Goal: Information Seeking & Learning: Find specific page/section

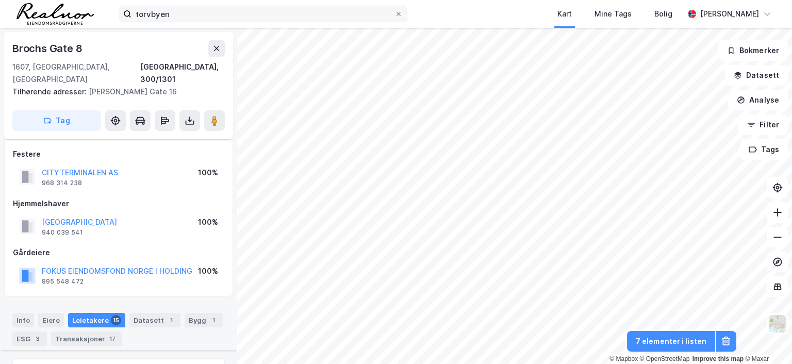
scroll to position [1052, 0]
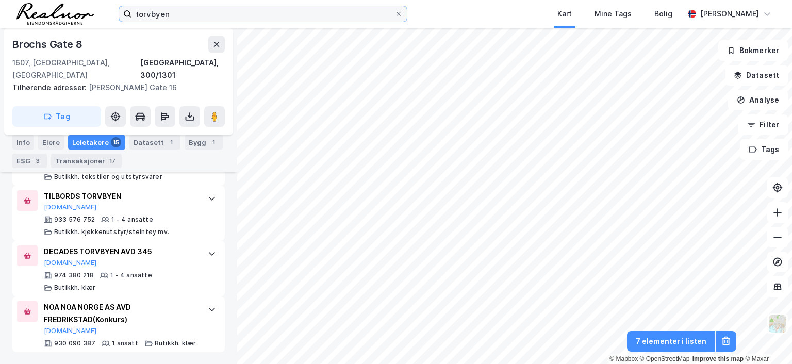
click at [183, 10] on input "torvbyen" at bounding box center [263, 13] width 263 height 15
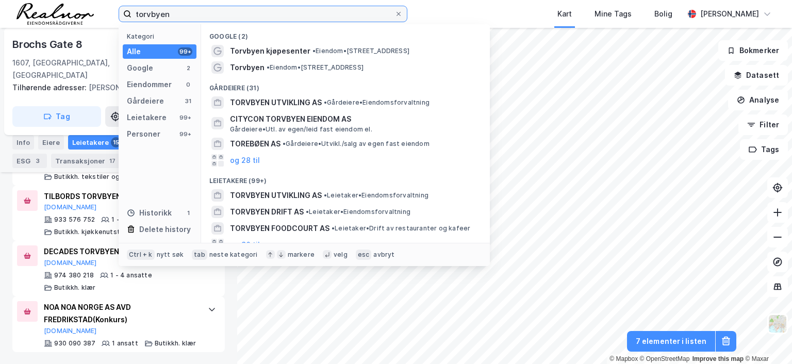
drag, startPoint x: 182, startPoint y: 16, endPoint x: 56, endPoint y: 8, distance: 126.6
click at [56, 8] on div "torvbyen Kategori Alle 99+ Google 2 Eiendommer 0 Gårdeiere 31 Leietakere 99+ Pe…" at bounding box center [396, 14] width 792 height 28
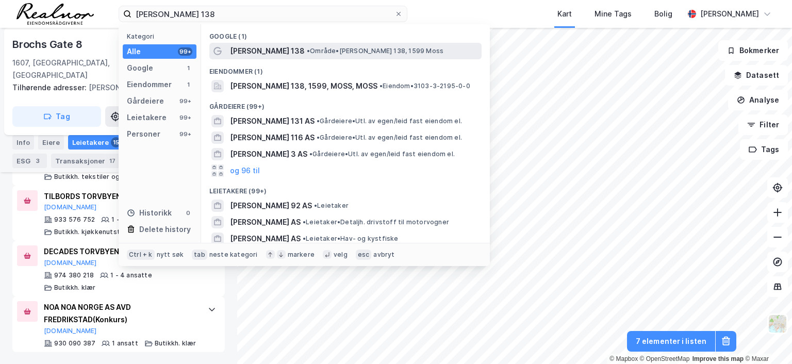
click at [256, 48] on span "[PERSON_NAME] 138" at bounding box center [267, 51] width 75 height 12
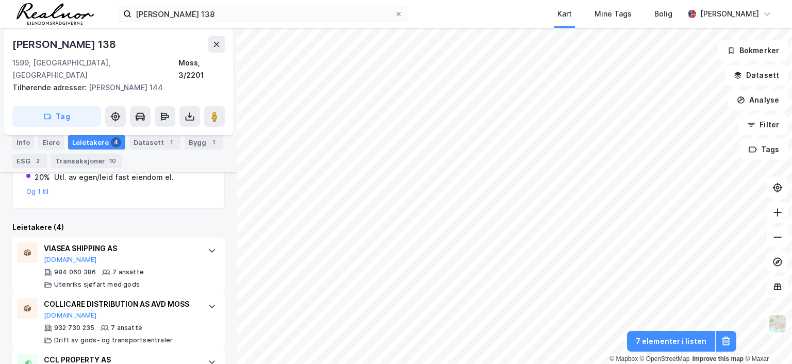
scroll to position [234, 0]
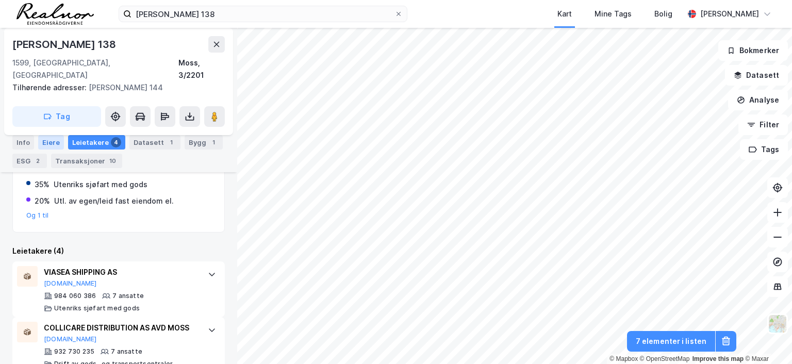
click at [53, 142] on div "Eiere" at bounding box center [51, 142] width 26 height 14
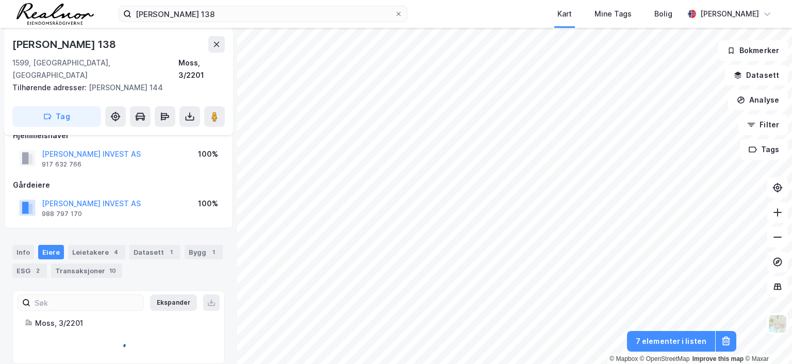
scroll to position [50, 0]
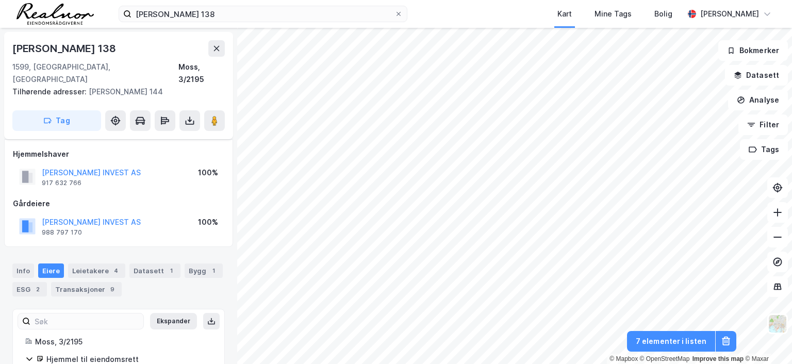
scroll to position [50, 0]
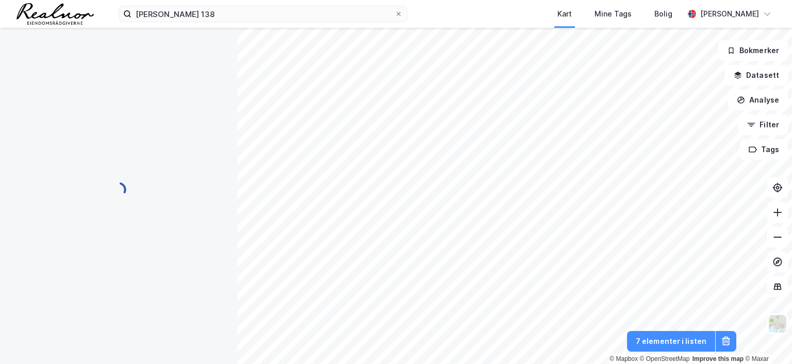
scroll to position [50, 0]
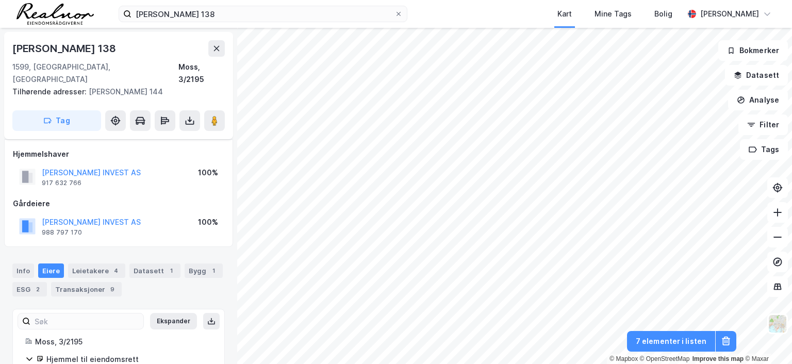
scroll to position [50, 0]
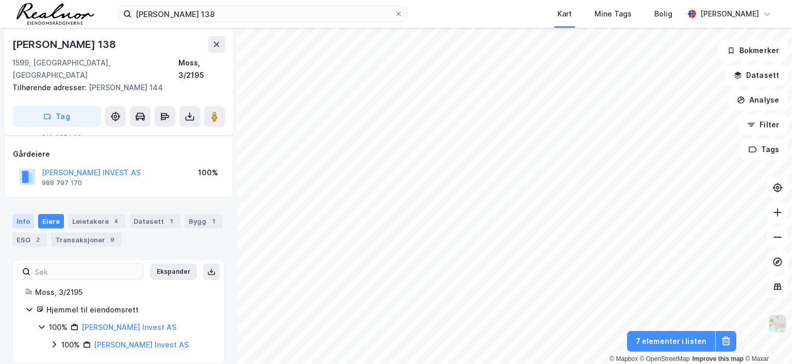
click at [26, 214] on div "Info" at bounding box center [23, 221] width 22 height 14
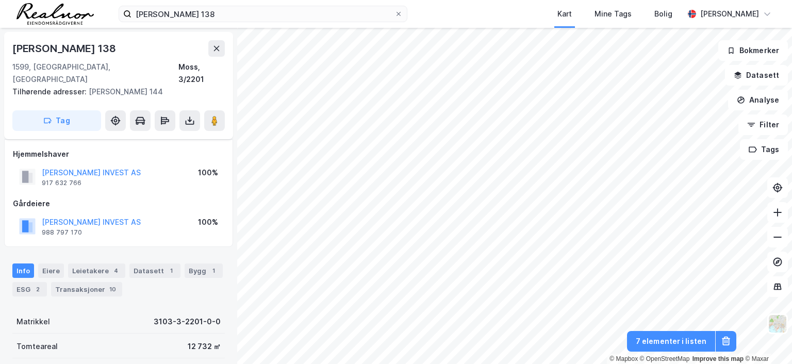
scroll to position [50, 0]
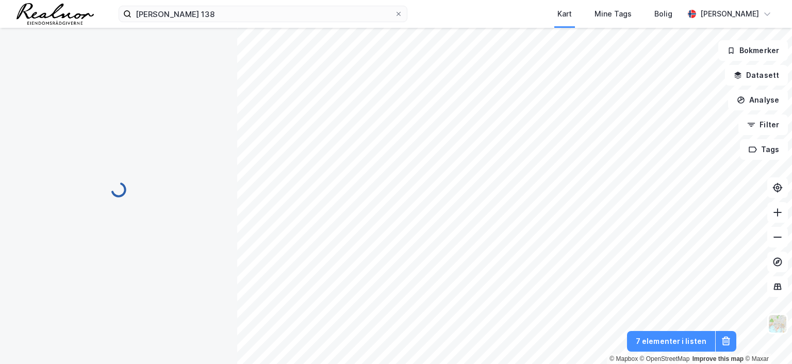
scroll to position [50, 0]
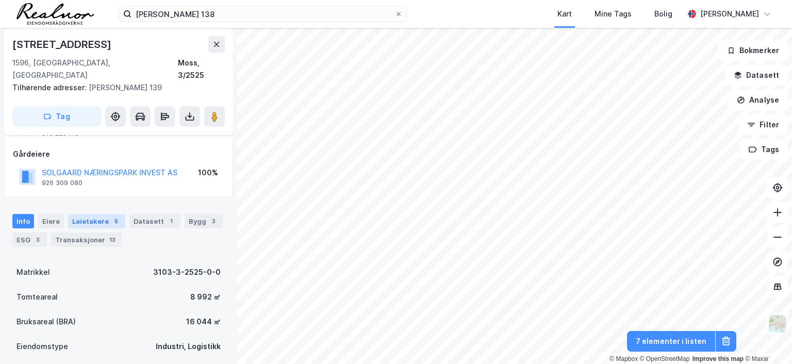
click at [90, 214] on div "Leietakere 8" at bounding box center [96, 221] width 57 height 14
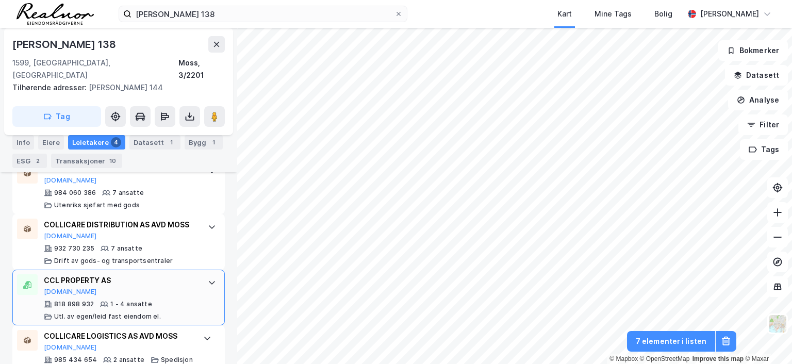
scroll to position [286, 0]
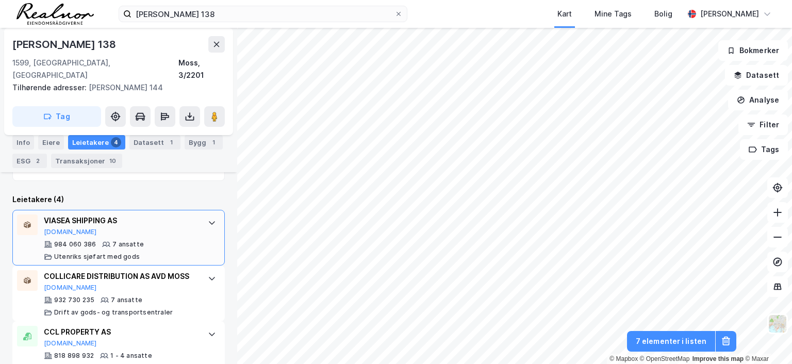
click at [93, 222] on div "VIASEA SHIPPING AS [DOMAIN_NAME]" at bounding box center [121, 226] width 154 height 22
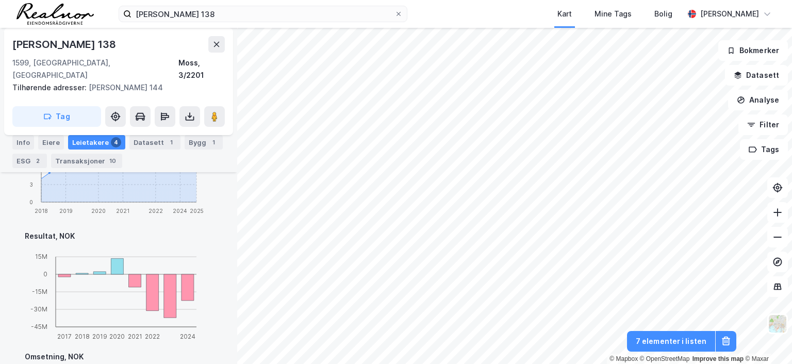
scroll to position [647, 0]
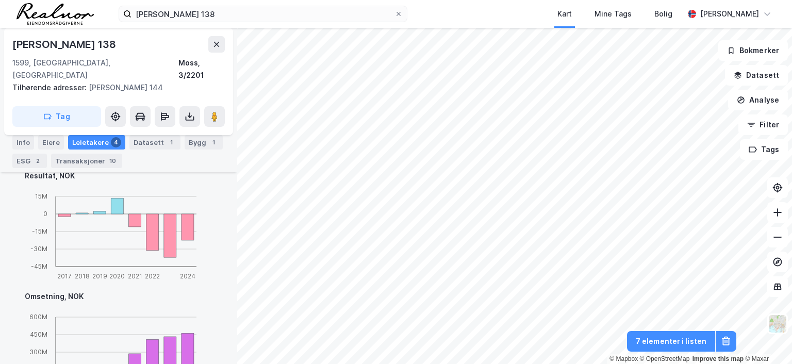
click at [111, 141] on div "4" at bounding box center [116, 142] width 10 height 10
click at [27, 140] on div "Info" at bounding box center [23, 142] width 22 height 14
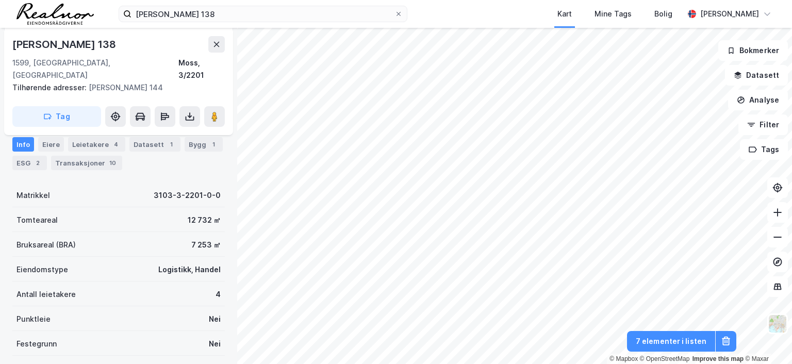
scroll to position [55, 0]
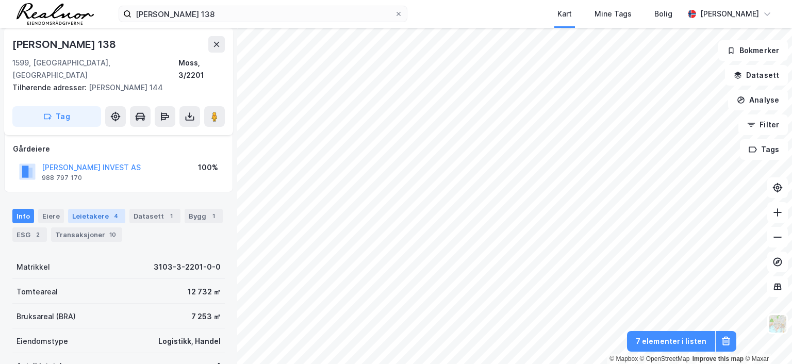
click at [103, 209] on div "Leietakere 4" at bounding box center [96, 216] width 57 height 14
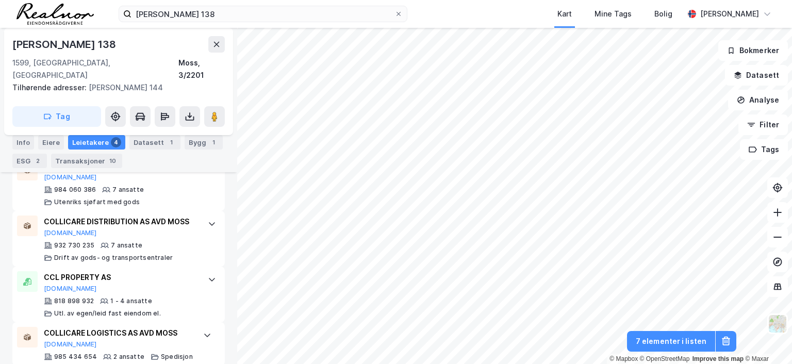
scroll to position [341, 0]
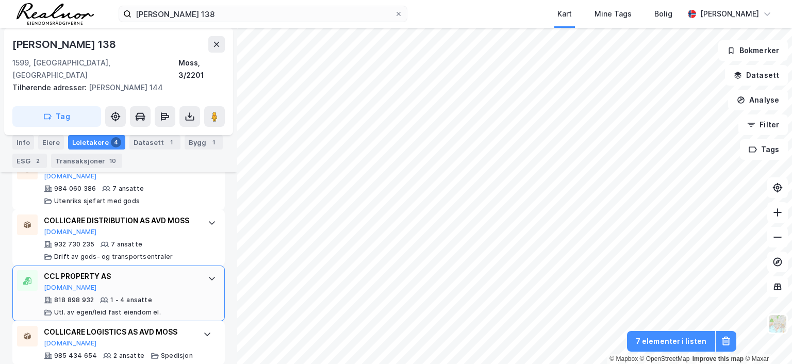
click at [93, 272] on div "CCL PROPERTY AS [DOMAIN_NAME]" at bounding box center [121, 281] width 154 height 22
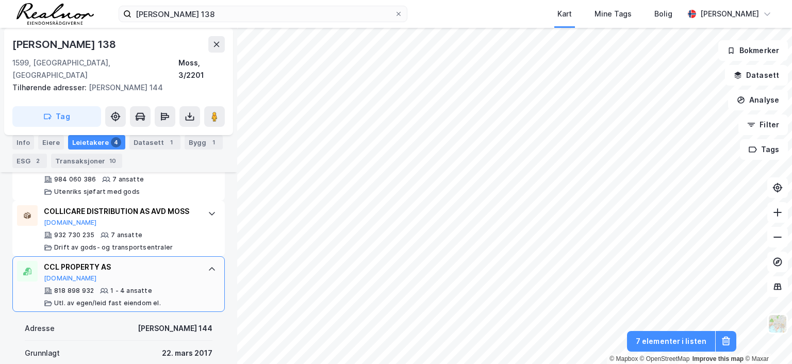
scroll to position [299, 0]
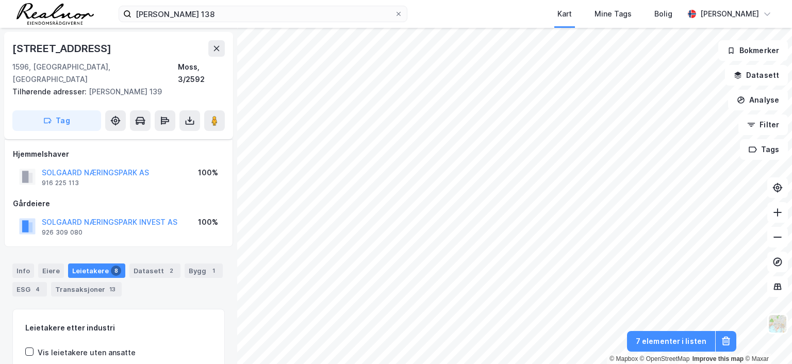
scroll to position [131, 0]
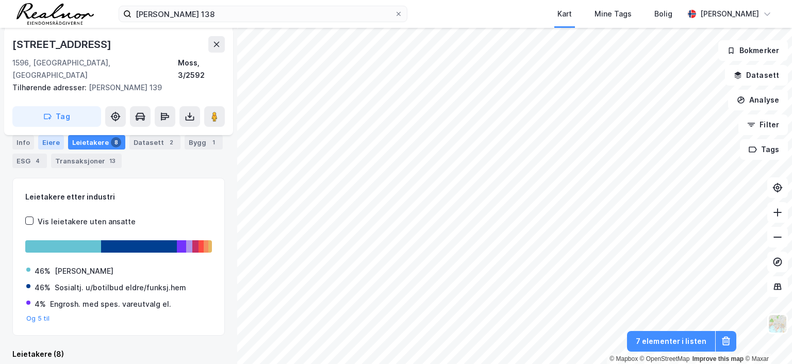
click at [54, 142] on div "Eiere" at bounding box center [51, 142] width 26 height 14
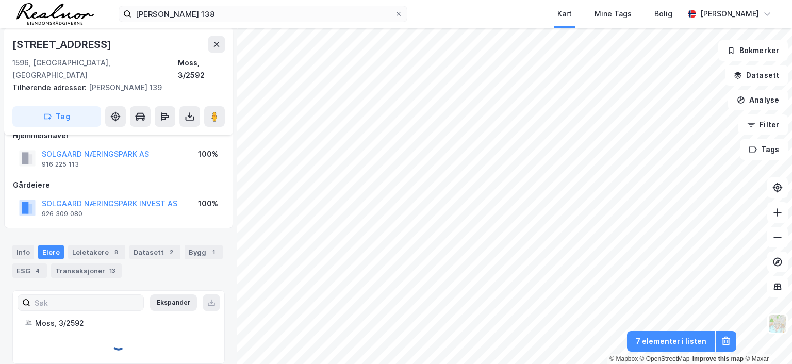
scroll to position [62, 0]
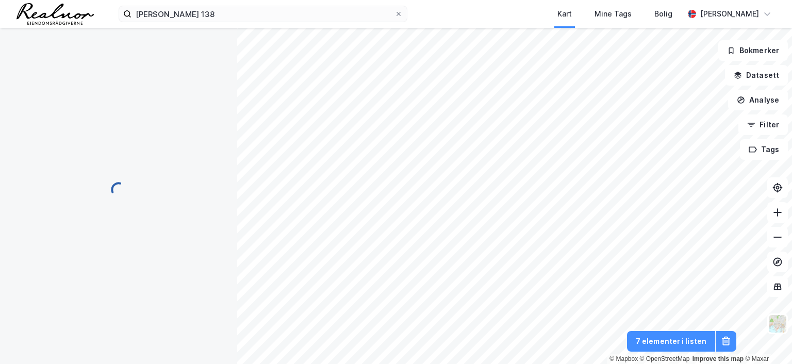
scroll to position [62, 0]
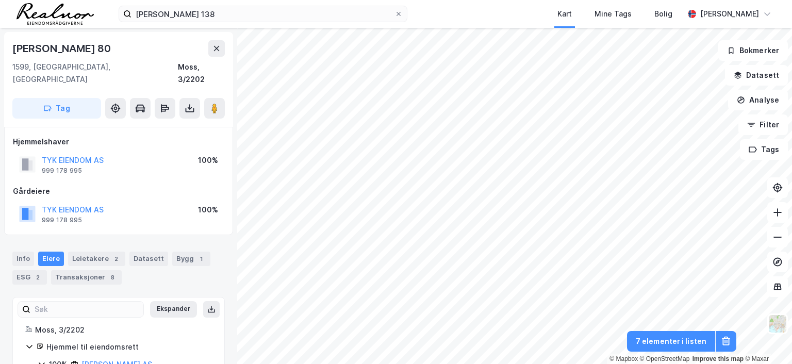
scroll to position [54, 0]
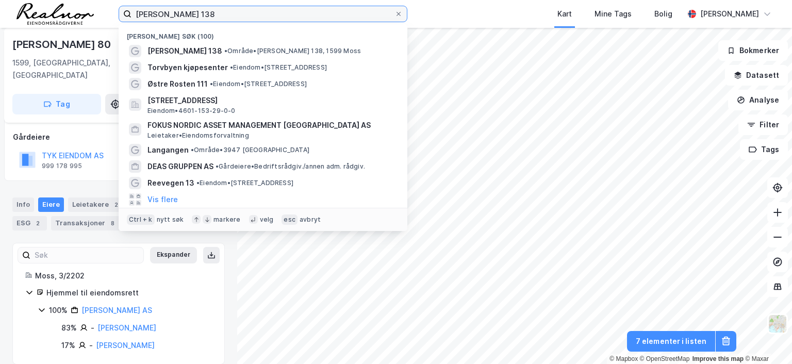
drag, startPoint x: 219, startPoint y: 11, endPoint x: 56, endPoint y: 6, distance: 163.1
click at [56, 6] on div "[PERSON_NAME] 138 Nylige søk (100) [PERSON_NAME] 138 • Område • [PERSON_NAME] 1…" at bounding box center [396, 14] width 792 height 28
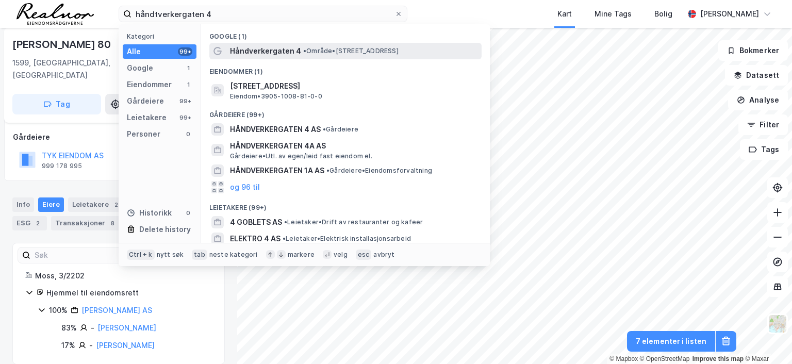
click at [289, 48] on span "Håndverkergaten 4" at bounding box center [265, 51] width 71 height 12
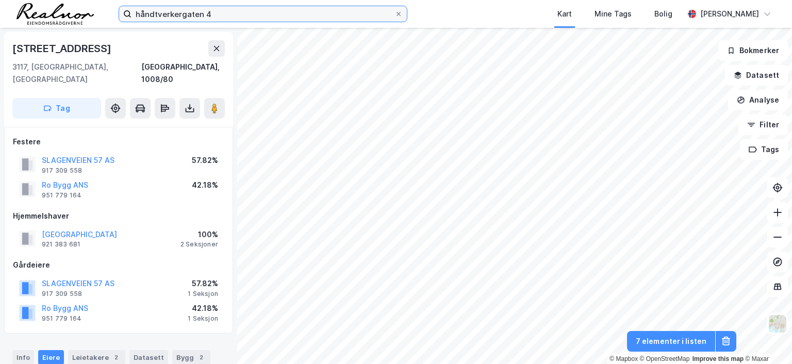
click at [223, 15] on input "håndtverkergaten 4" at bounding box center [263, 13] width 263 height 15
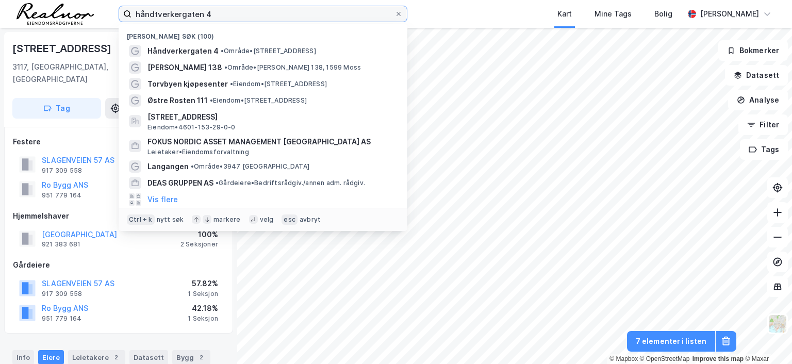
drag, startPoint x: 220, startPoint y: 12, endPoint x: 102, endPoint y: 8, distance: 118.7
click at [102, 8] on div "håndtverkergaten 4 Nylige søk (100) Håndverkergaten 4 • Område • [STREET_ADDRES…" at bounding box center [396, 14] width 792 height 28
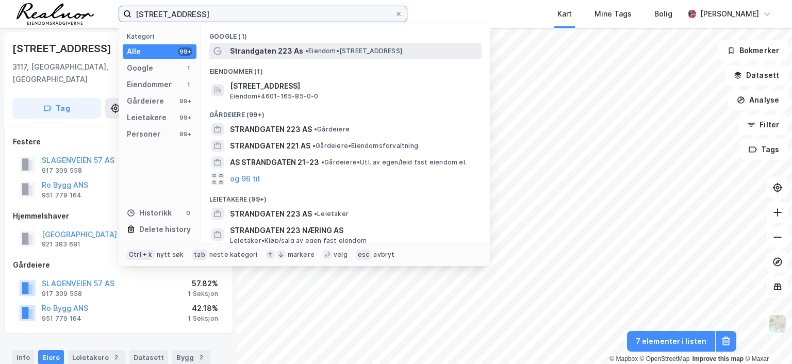
type input "[STREET_ADDRESS]"
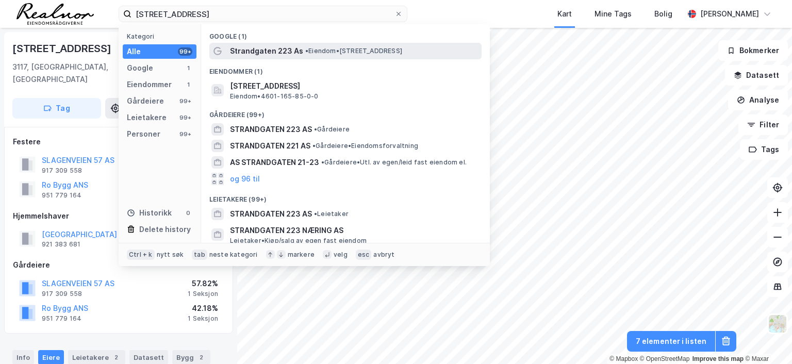
click at [373, 49] on span "• Eiendom • [STREET_ADDRESS]" at bounding box center [353, 51] width 97 height 8
